Goal: Navigation & Orientation: Find specific page/section

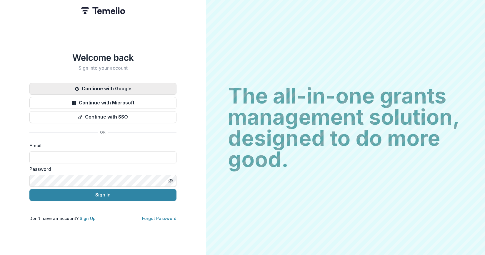
click at [116, 89] on button "Continue with Google" at bounding box center [102, 89] width 147 height 12
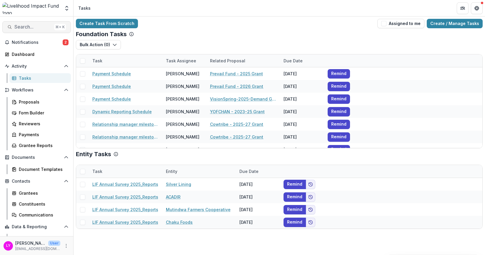
click at [37, 24] on span "Search..." at bounding box center [32, 27] width 37 height 6
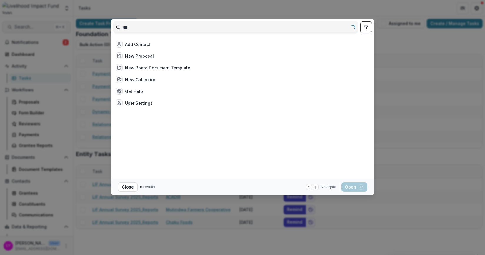
type input "****"
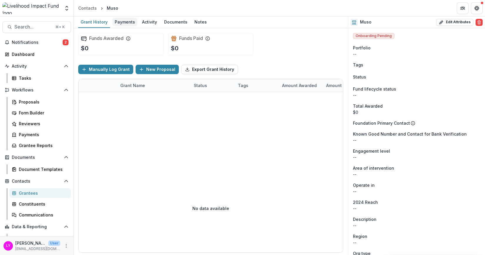
click at [125, 23] on div "Payments" at bounding box center [124, 22] width 25 height 9
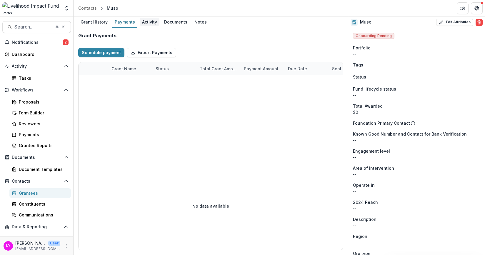
click at [143, 21] on div "Activity" at bounding box center [150, 22] width 20 height 9
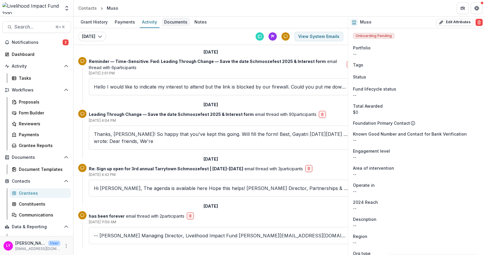
click at [173, 22] on div "Documents" at bounding box center [176, 22] width 28 height 9
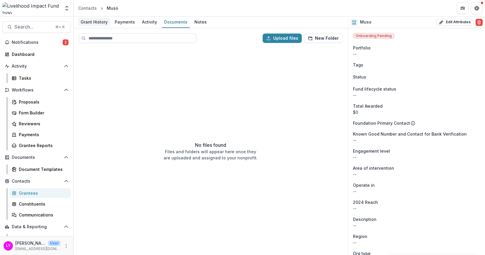
click at [98, 25] on div "Grant History" at bounding box center [94, 22] width 32 height 9
